Goal: Task Accomplishment & Management: Manage account settings

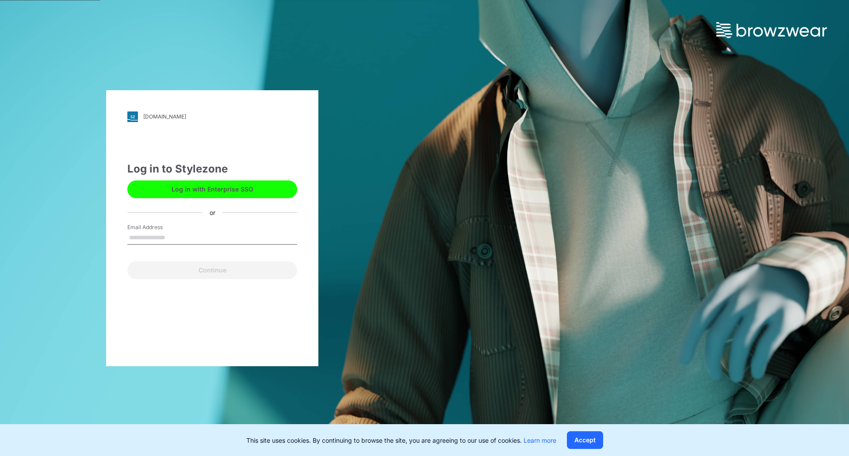
click at [170, 237] on input "Email Address" at bounding box center [212, 237] width 170 height 13
type input "**********"
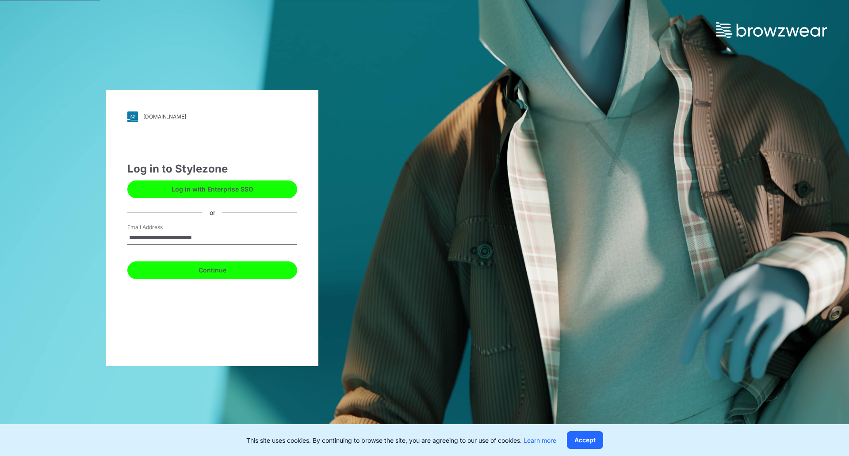
click at [183, 270] on button "Continue" at bounding box center [212, 270] width 170 height 18
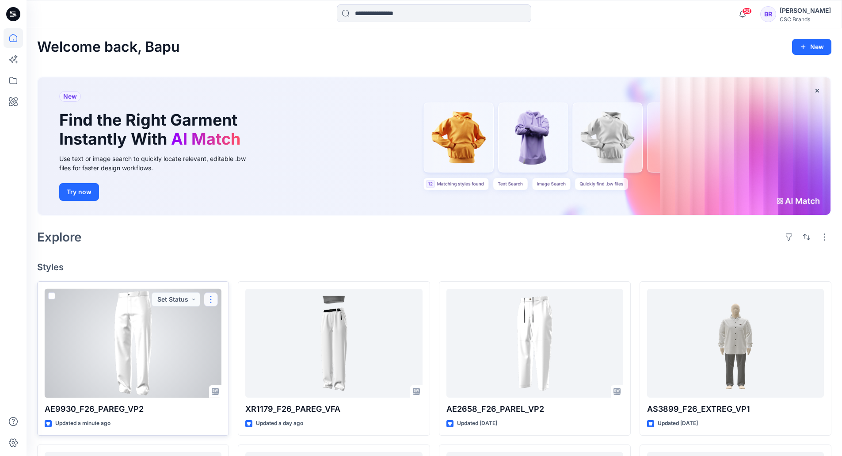
click at [212, 299] on button "button" at bounding box center [211, 299] width 14 height 14
click at [231, 321] on p "Edit" at bounding box center [227, 319] width 11 height 9
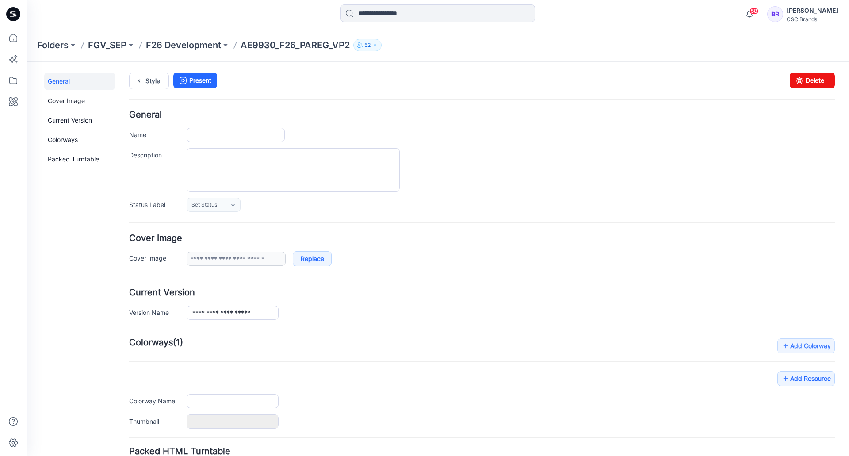
type input "**********"
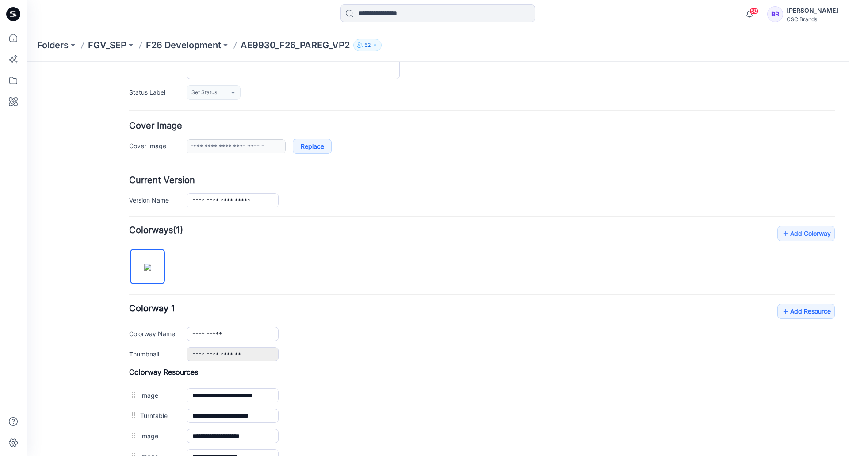
scroll to position [221, 0]
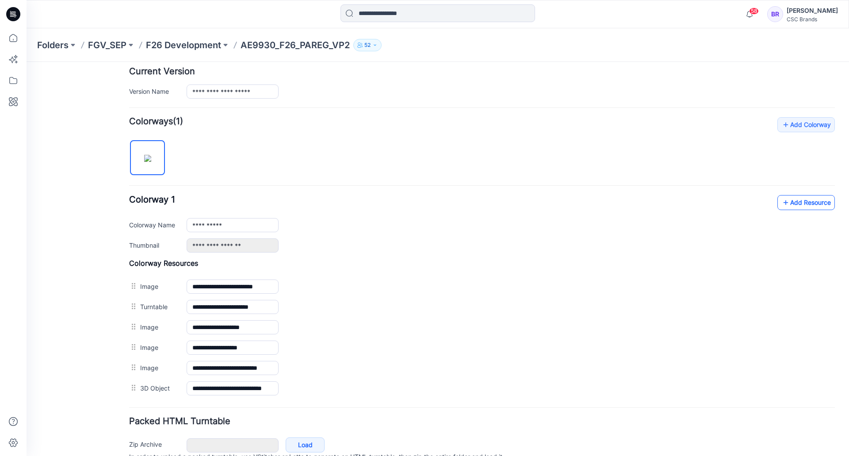
click at [796, 204] on link "Add Resource" at bounding box center [805, 202] width 57 height 15
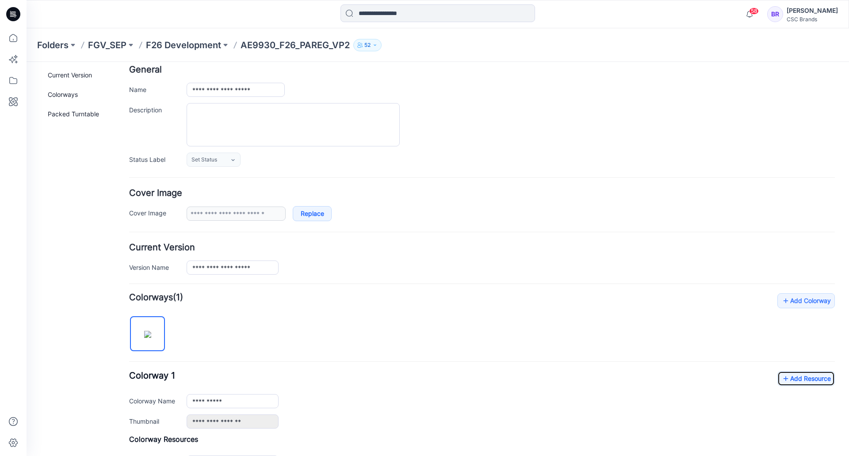
scroll to position [44, 0]
click at [222, 165] on link "Set Status" at bounding box center [214, 160] width 54 height 14
click at [220, 216] on link "Virtual Proto 2" at bounding box center [222, 218] width 67 height 19
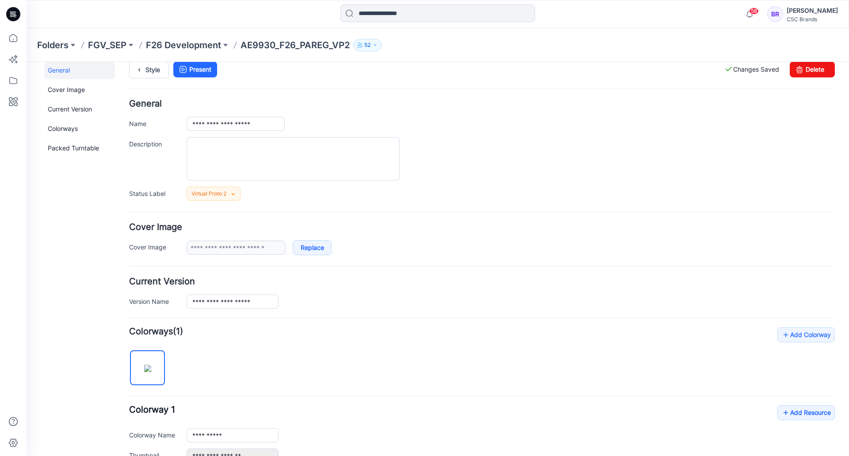
scroll to position [0, 0]
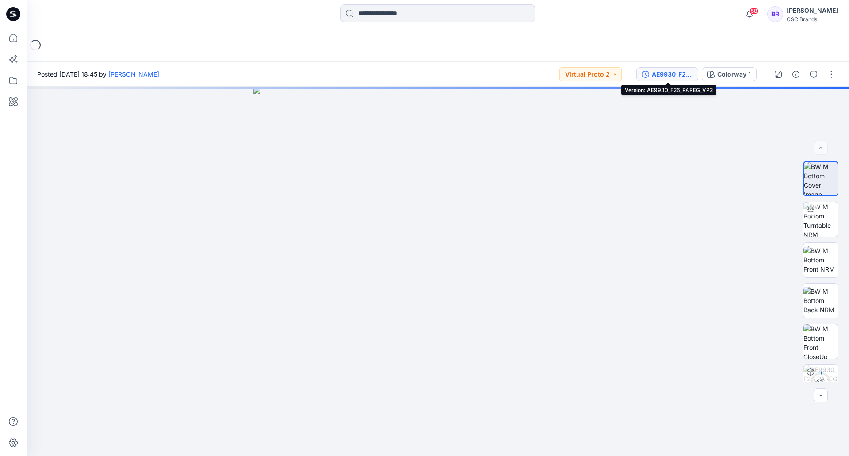
click at [667, 71] on div "AE9930_F26_PAREG_VP2" at bounding box center [672, 74] width 41 height 10
